Goal: Complete application form

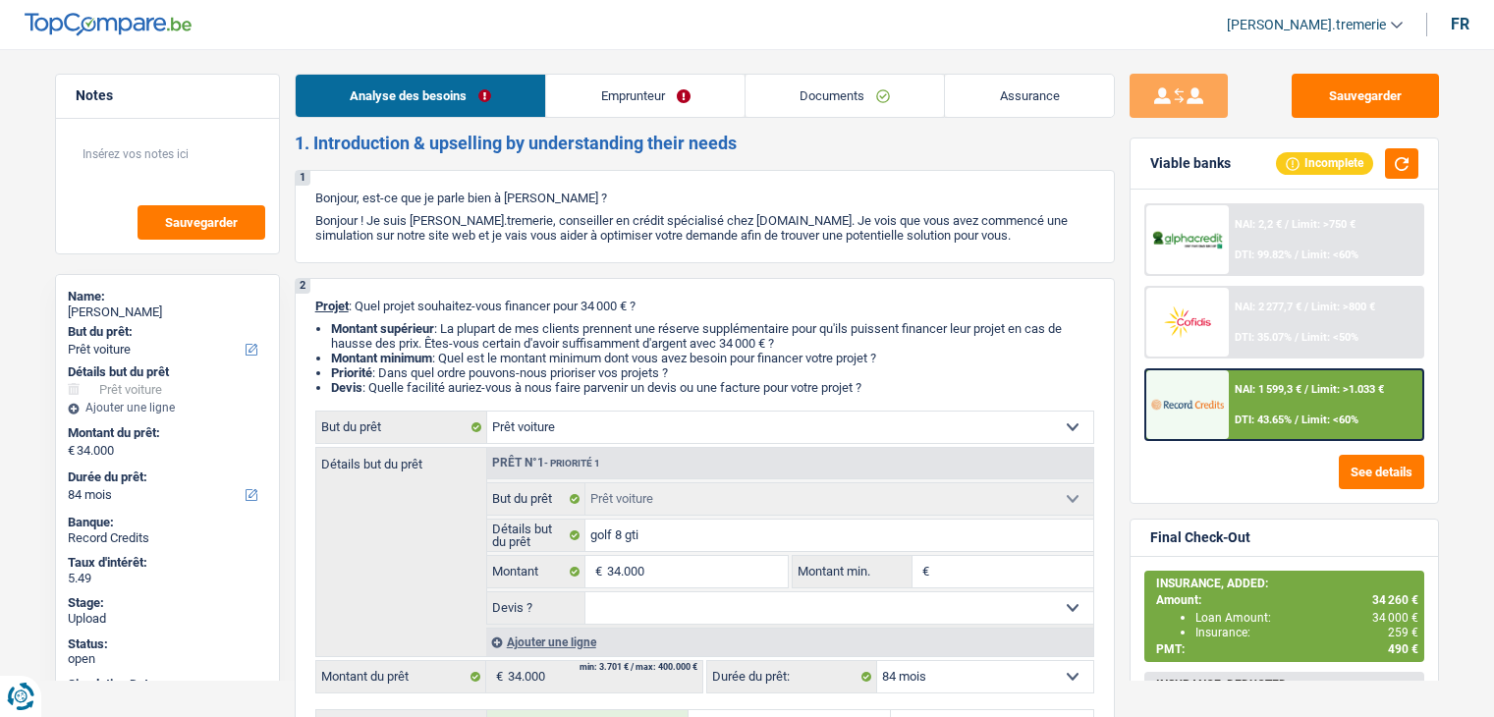
select select "car"
select select "84"
select select "car"
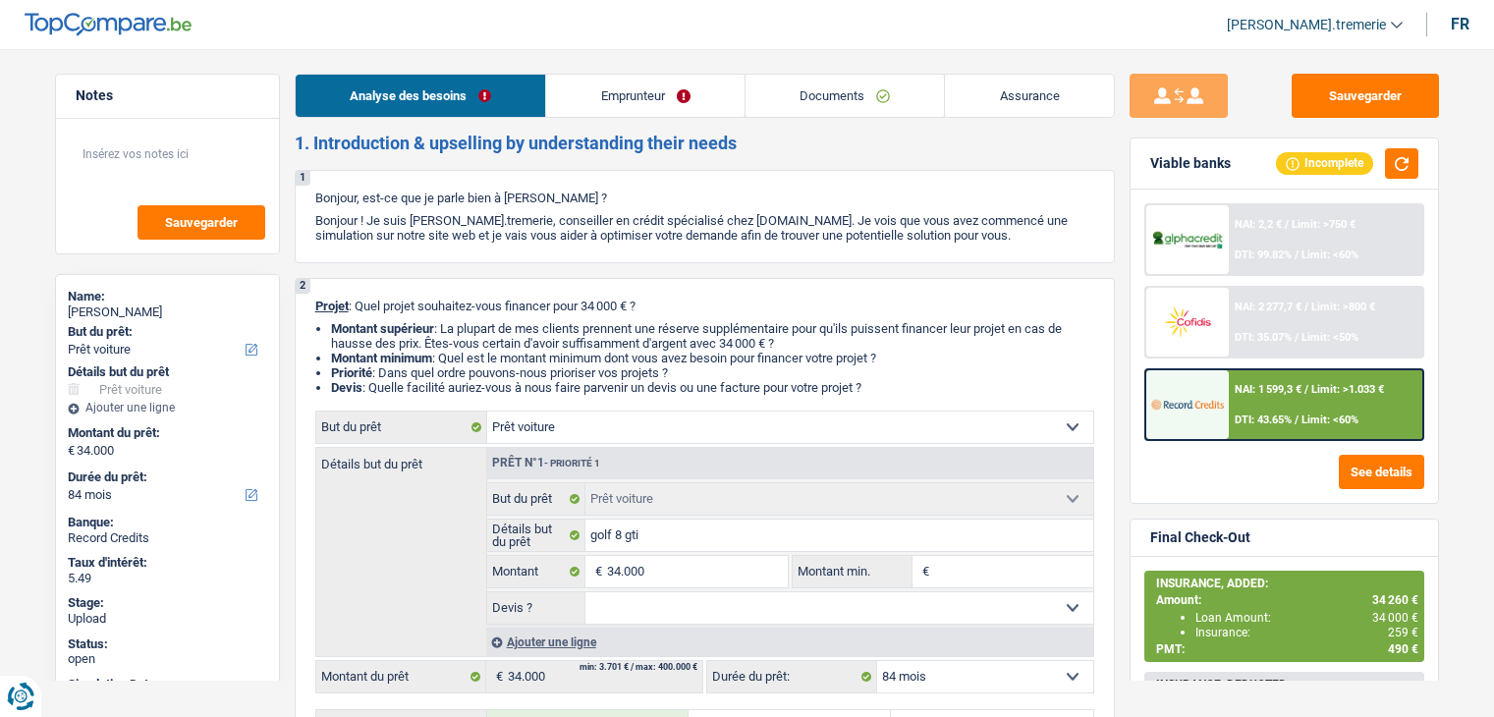
select select "84"
select select "worker"
select select "netSalary"
select select "mealVouchers"
select select "rents"
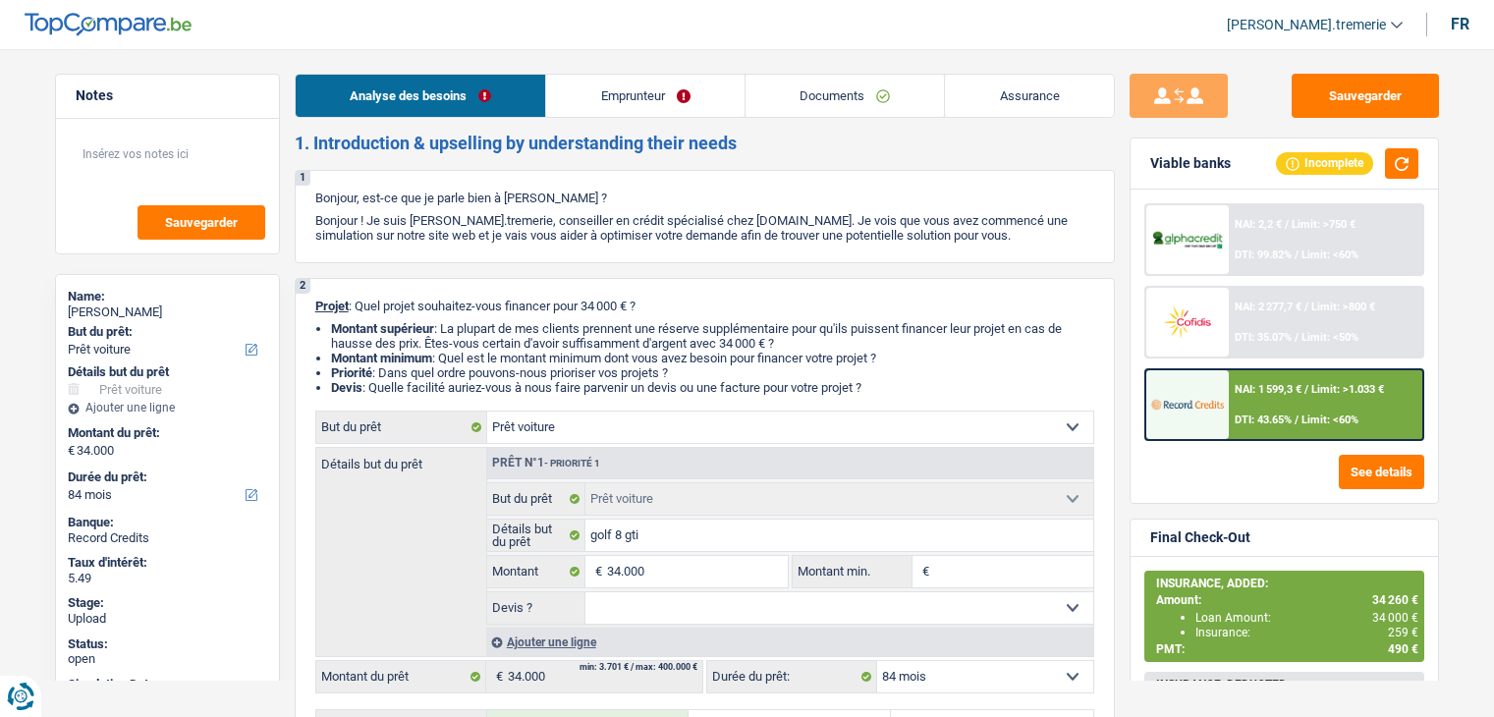
select select "car"
select select "84"
click at [552, 646] on div "Ajouter une ligne" at bounding box center [789, 641] width 607 height 28
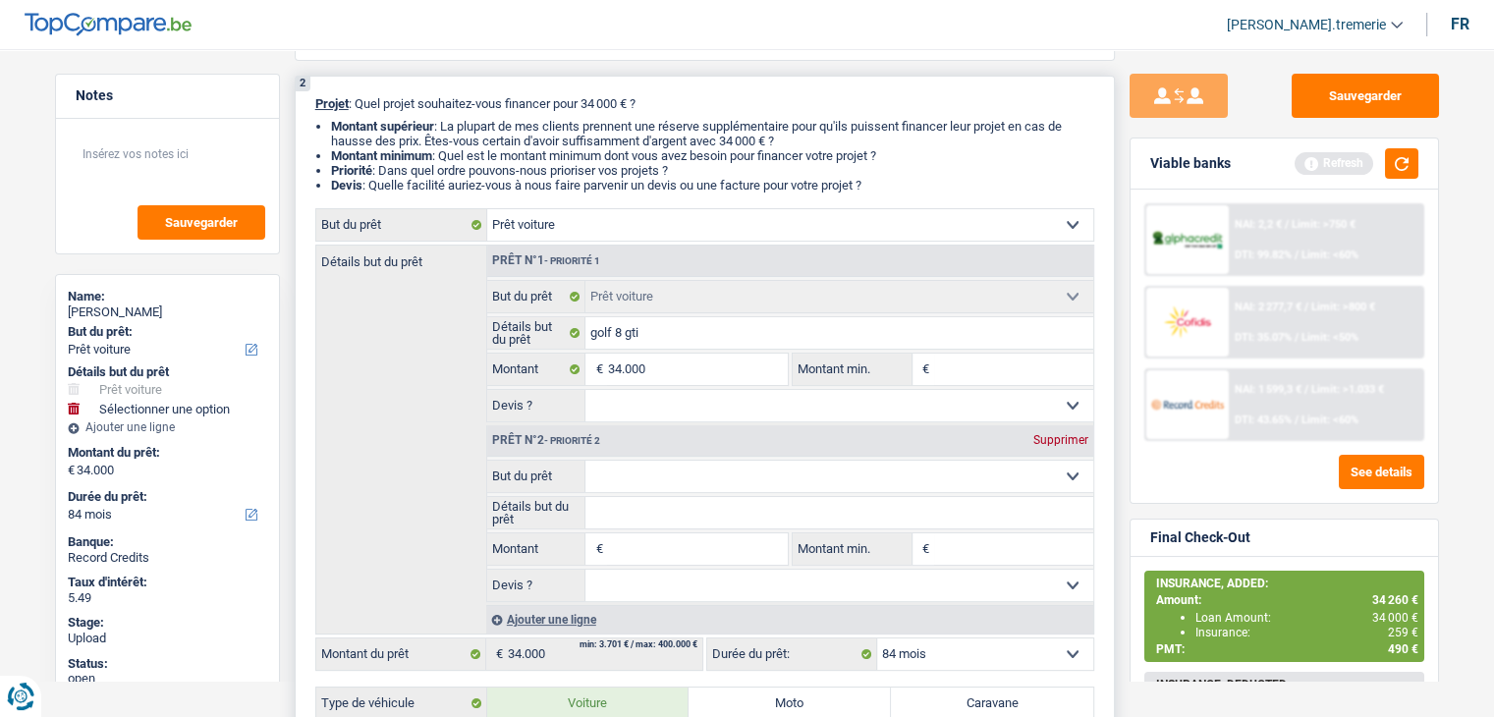
scroll to position [206, 0]
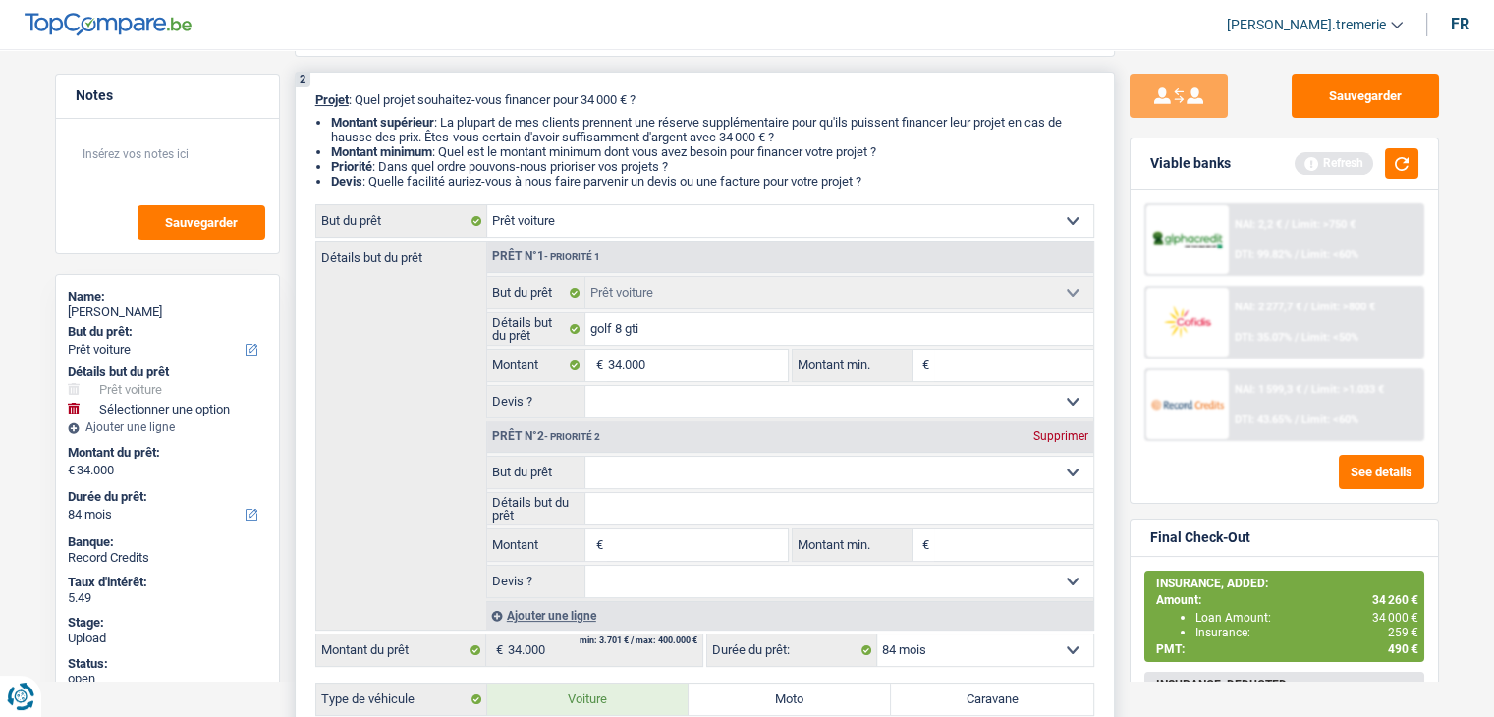
click at [648, 472] on select "Confort maison: meubles, textile, peinture, électroménager, outillage non-profe…" at bounding box center [839, 472] width 508 height 31
select select "insurance"
click at [585, 457] on select "Confort maison: meubles, textile, peinture, électroménager, outillage non-profe…" at bounding box center [839, 472] width 508 height 31
select select "insurance"
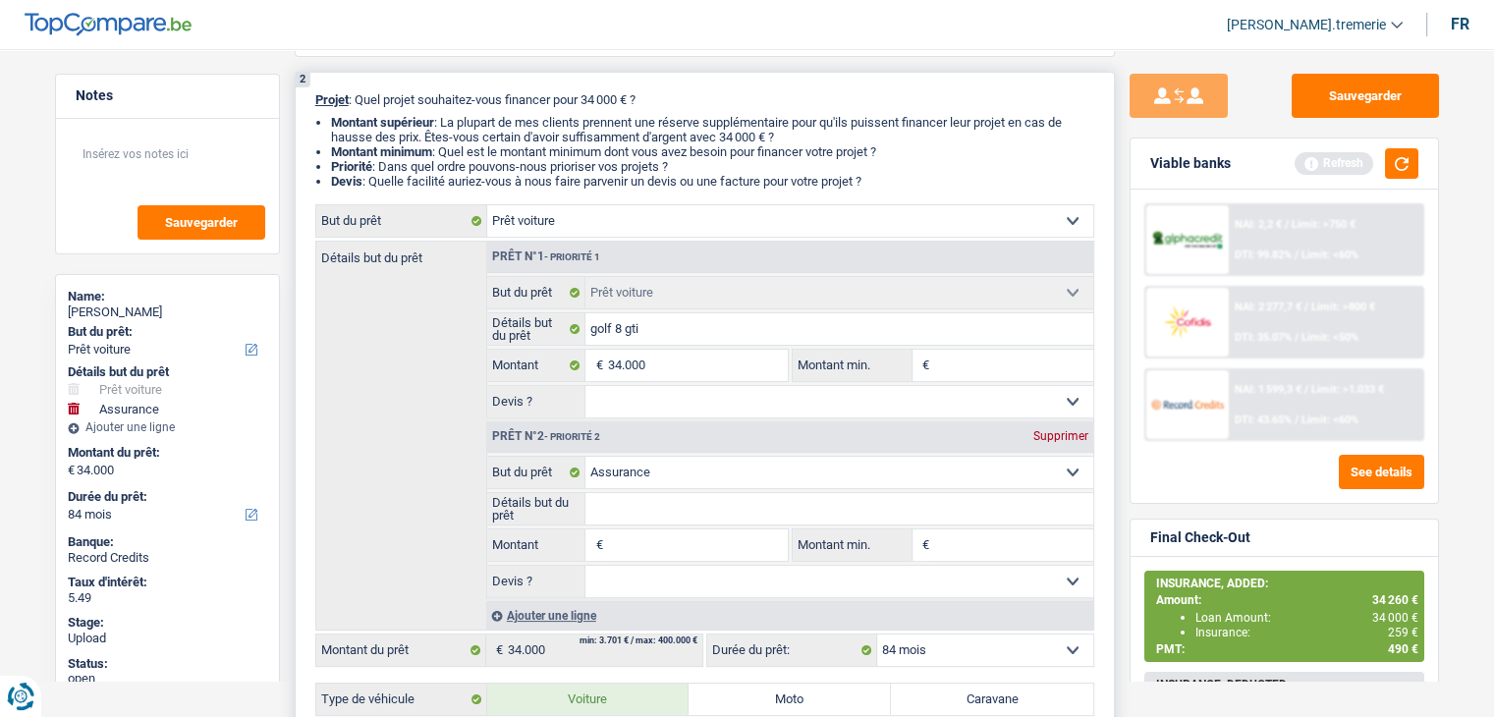
click at [642, 539] on input "Montant" at bounding box center [697, 544] width 180 height 31
type input "2"
type input "26"
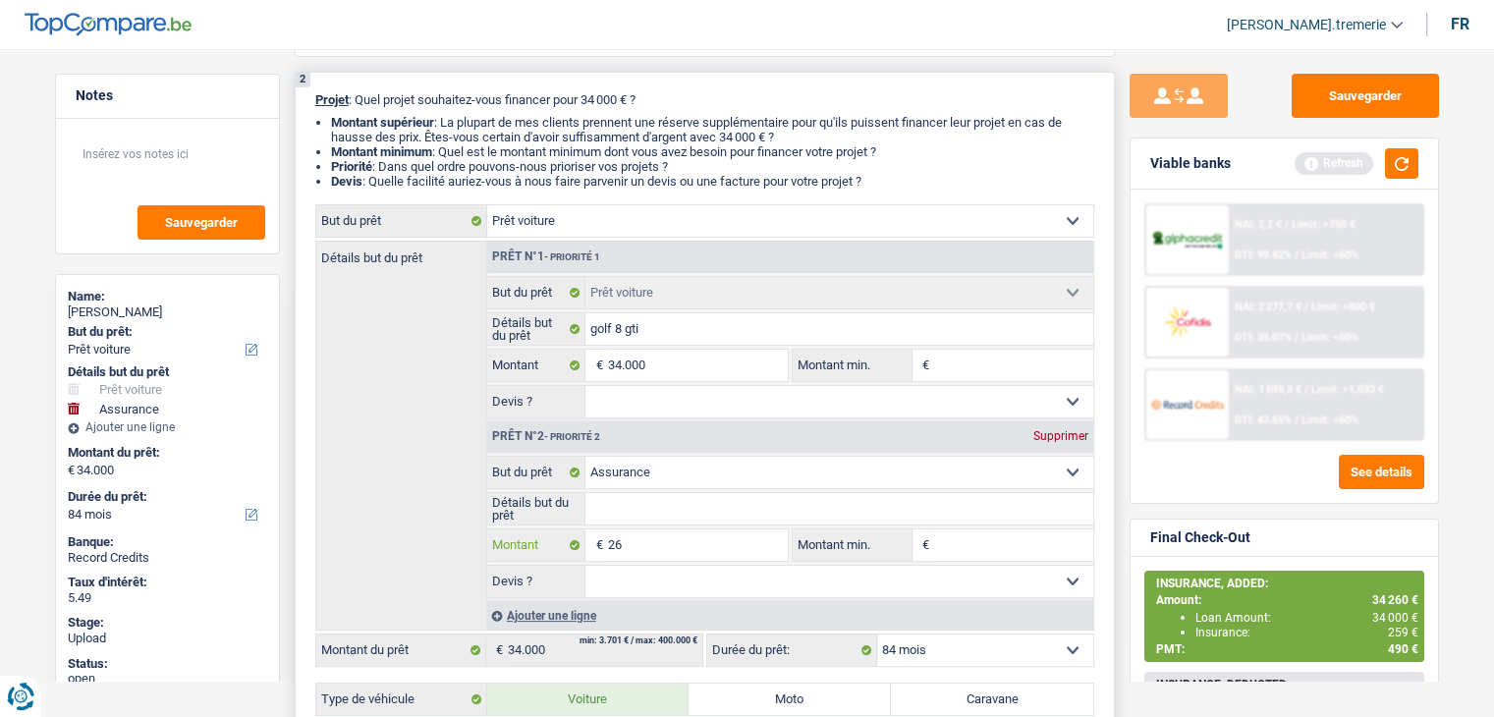
type input "260"
type input "34.260"
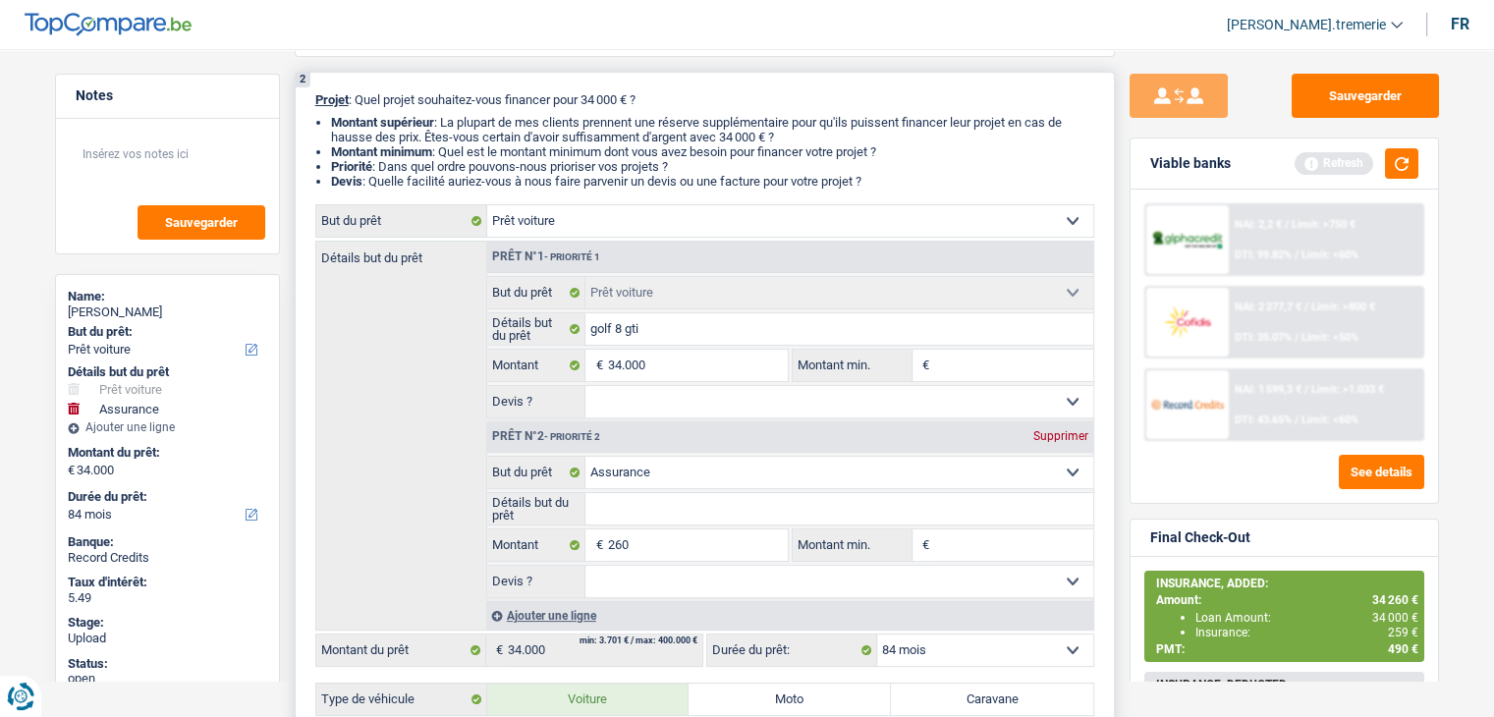
type input "34.260"
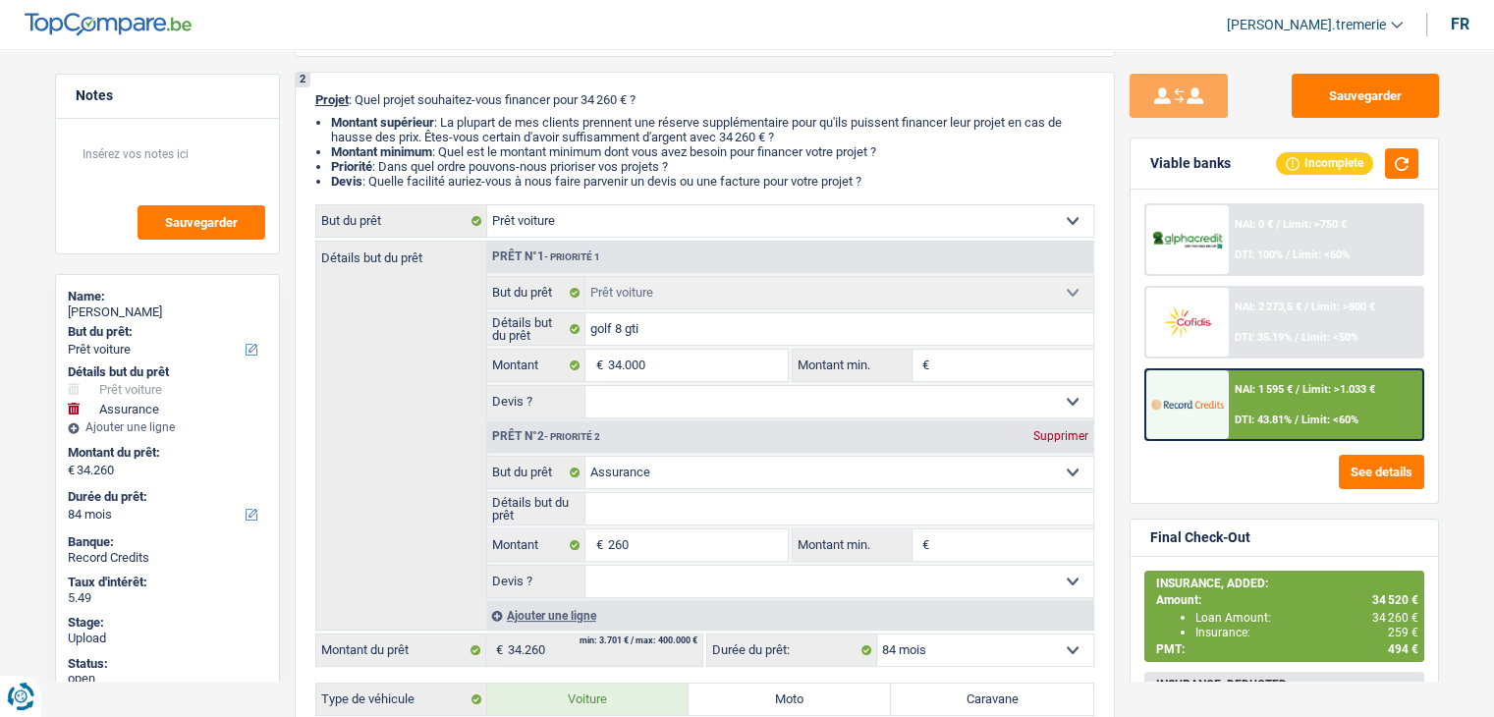
click at [1242, 441] on div "NAI: 0 € / Limit: >750 € DTI: 100% / Limit: <60% NAI: 2 273,5 € / Limit: >800 €…" at bounding box center [1283, 346] width 307 height 313
click at [1225, 408] on div at bounding box center [1187, 404] width 82 height 69
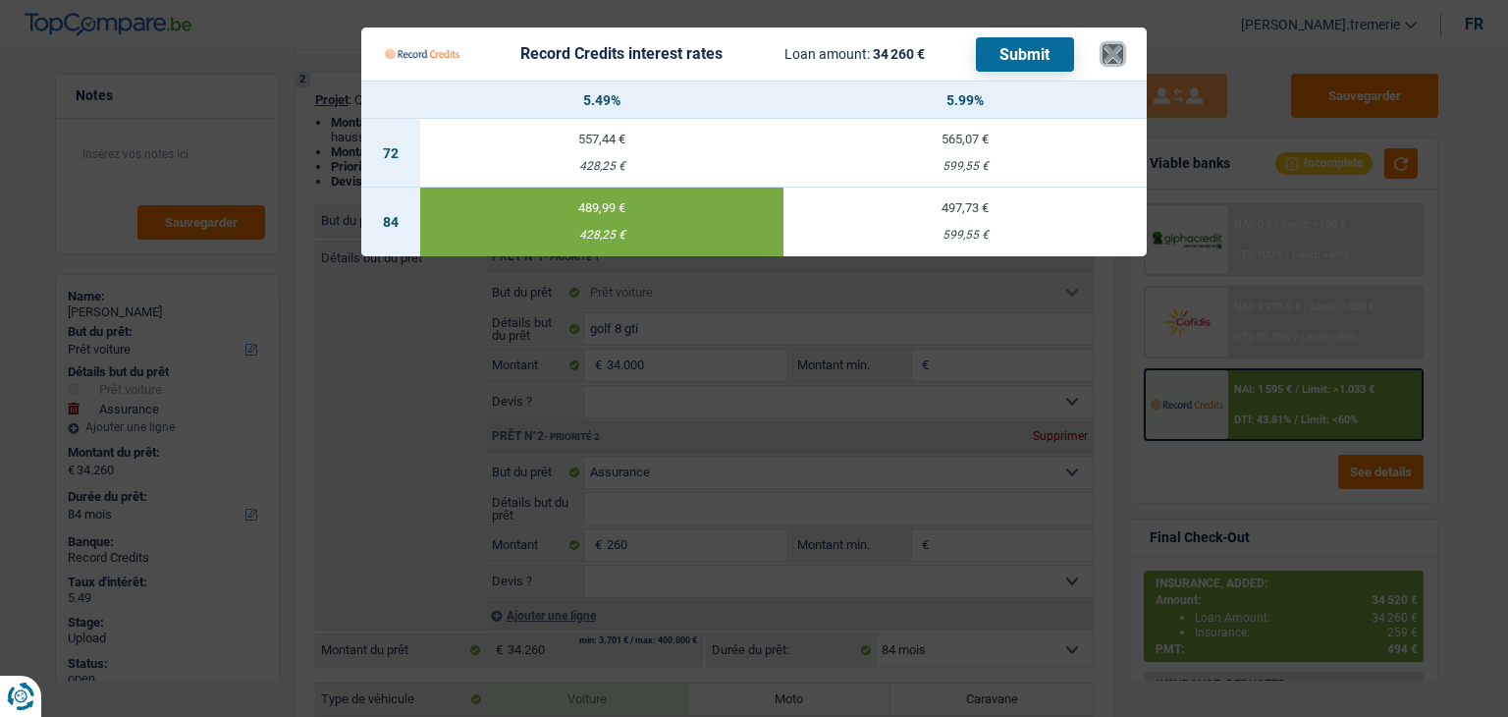
click at [1118, 48] on button "×" at bounding box center [1113, 54] width 21 height 20
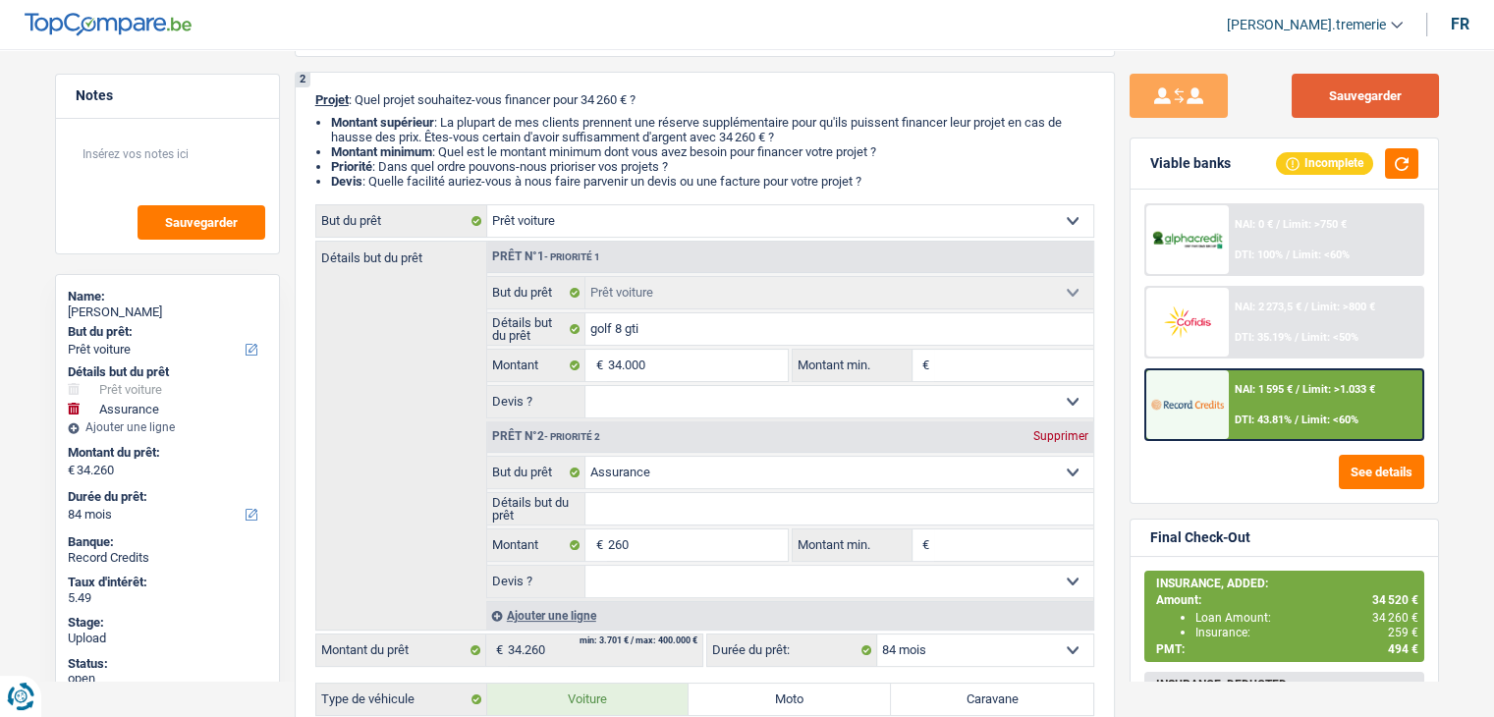
click at [1328, 107] on button "Sauvegarder" at bounding box center [1364, 96] width 147 height 44
